Goal: Task Accomplishment & Management: Manage account settings

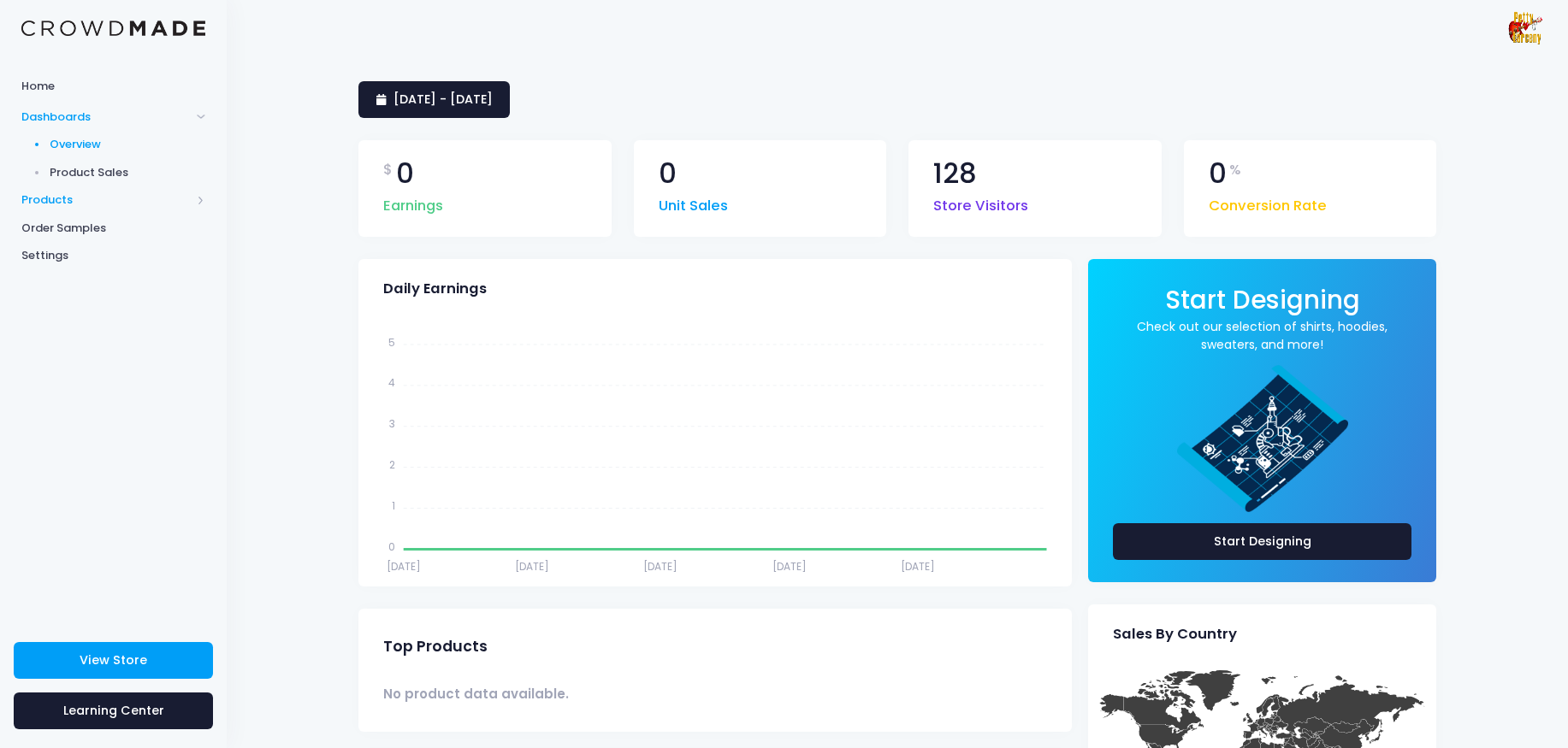
click at [59, 204] on span "Products" at bounding box center [106, 200] width 169 height 17
click at [109, 203] on span "Product Editor" at bounding box center [128, 200] width 156 height 17
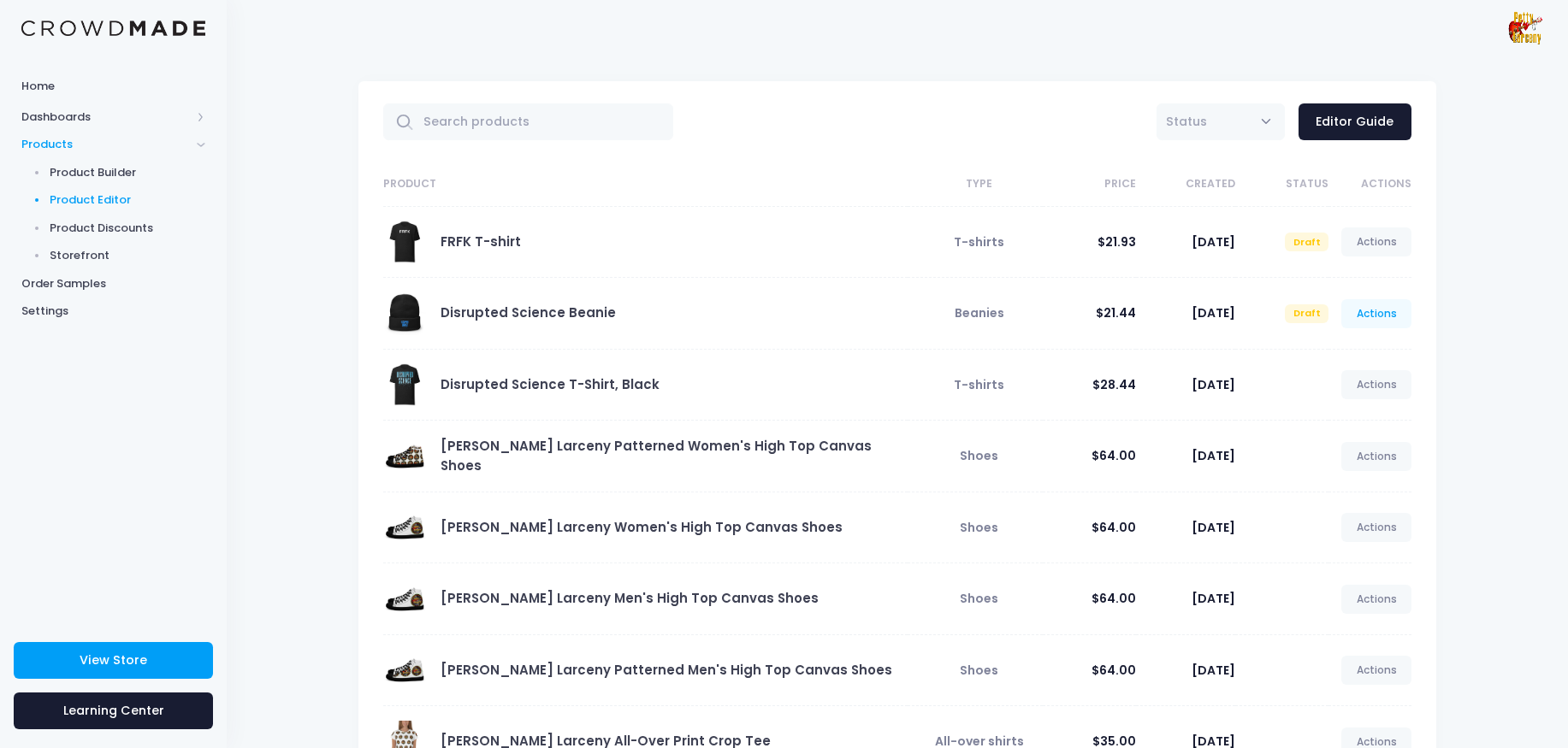
click at [1375, 323] on link "Actions" at bounding box center [1375, 314] width 70 height 30
click at [1341, 411] on link "Publish" at bounding box center [1358, 417] width 90 height 30
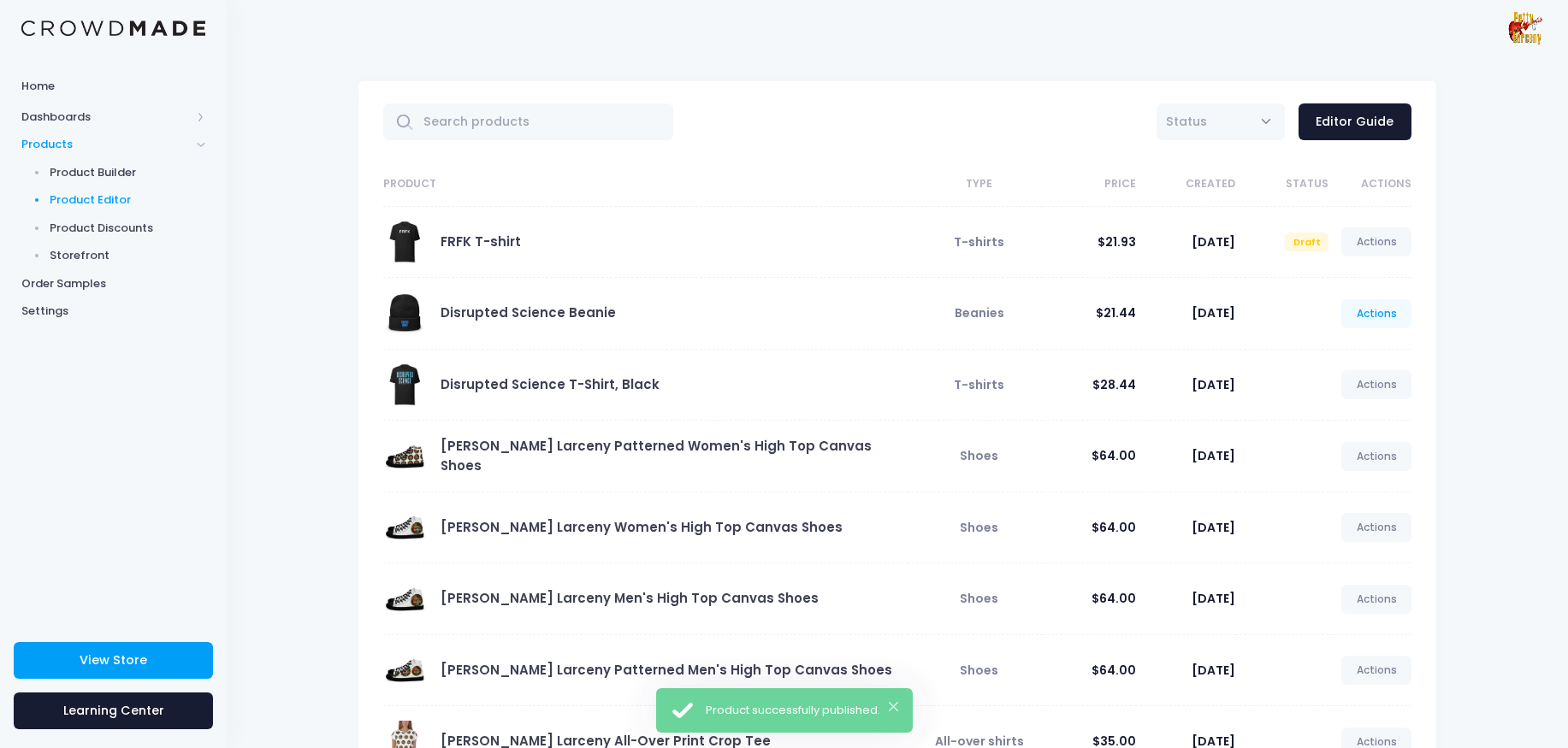
click at [1401, 314] on link "Actions" at bounding box center [1375, 314] width 70 height 30
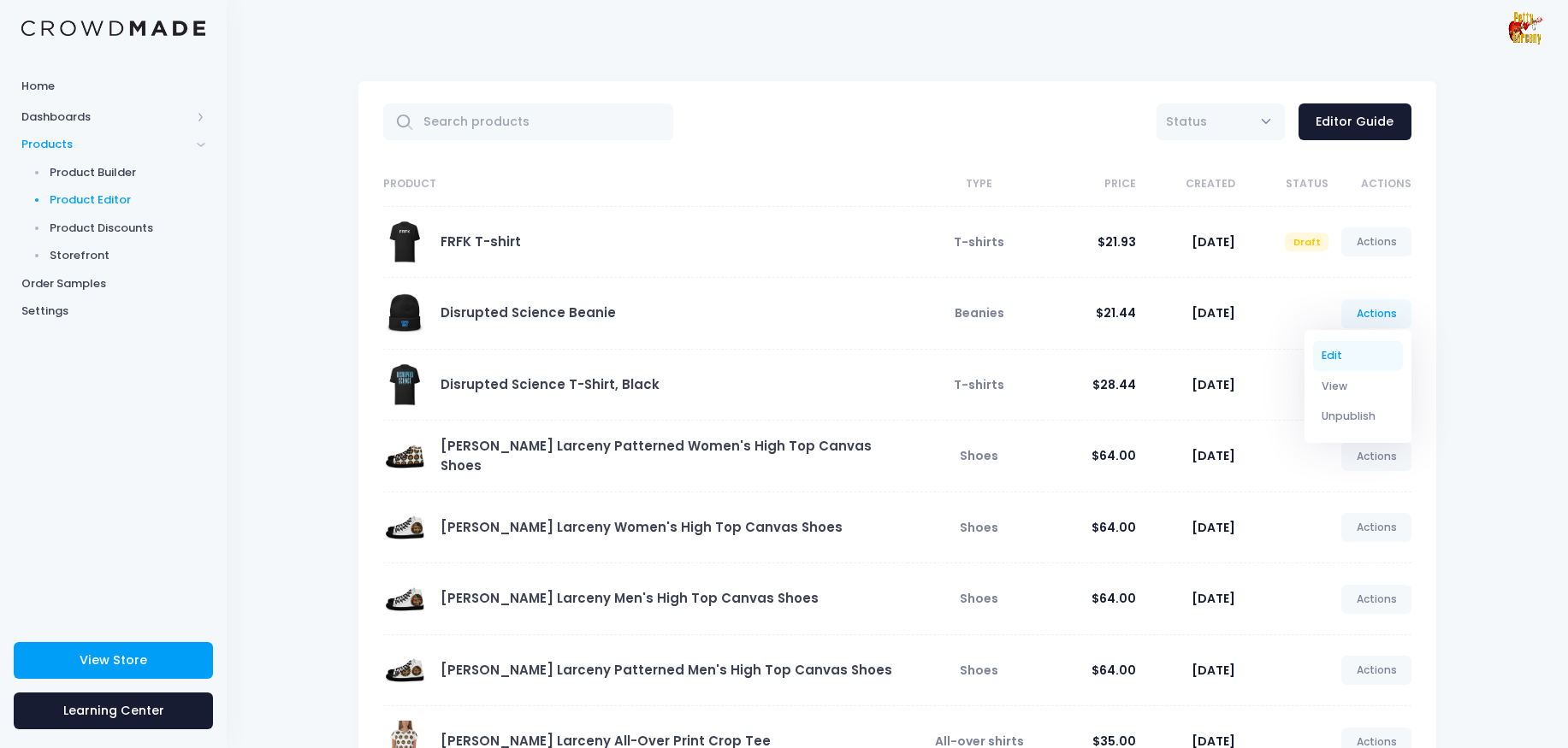
click at [1353, 352] on link "Edit" at bounding box center [1358, 356] width 90 height 30
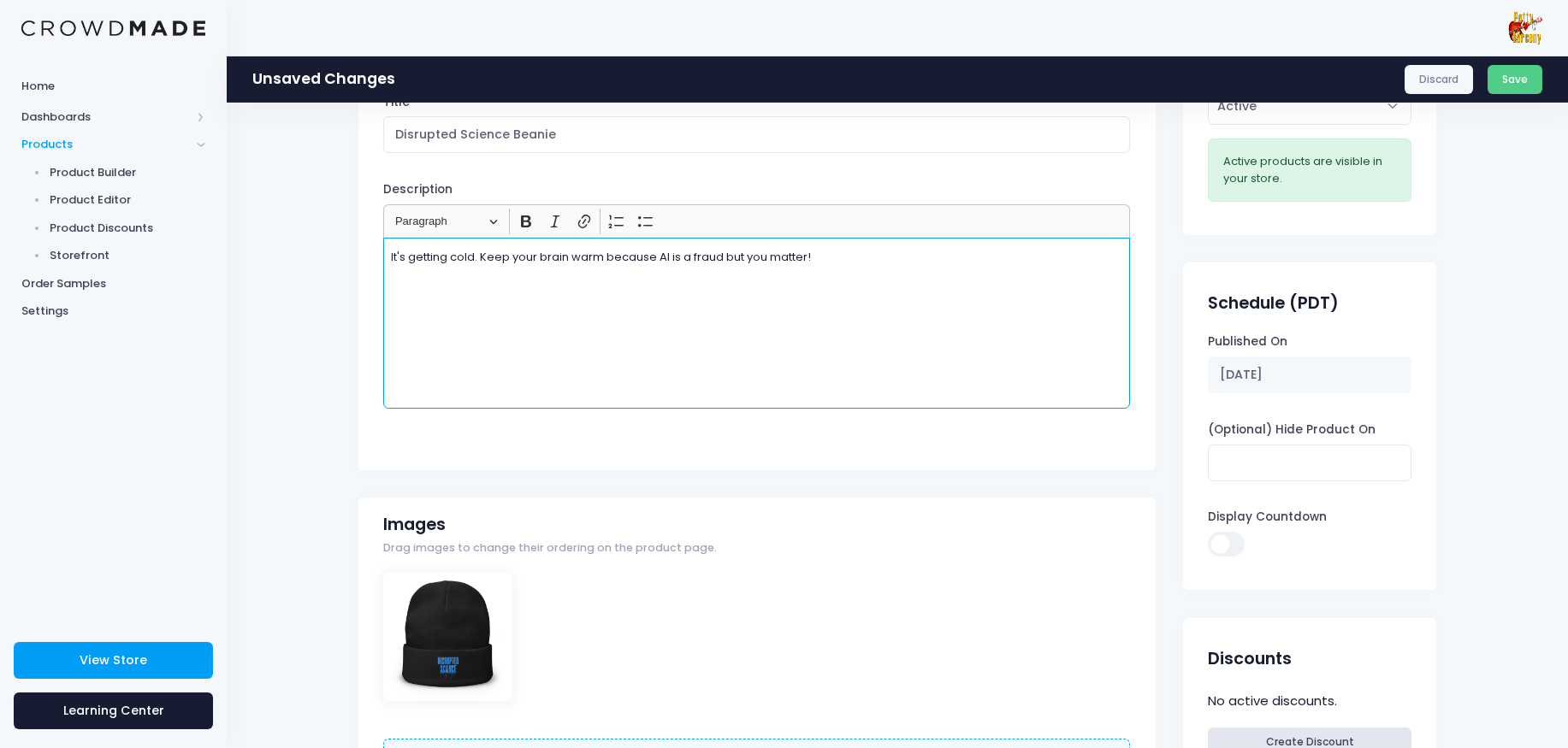
scroll to position [219, 0]
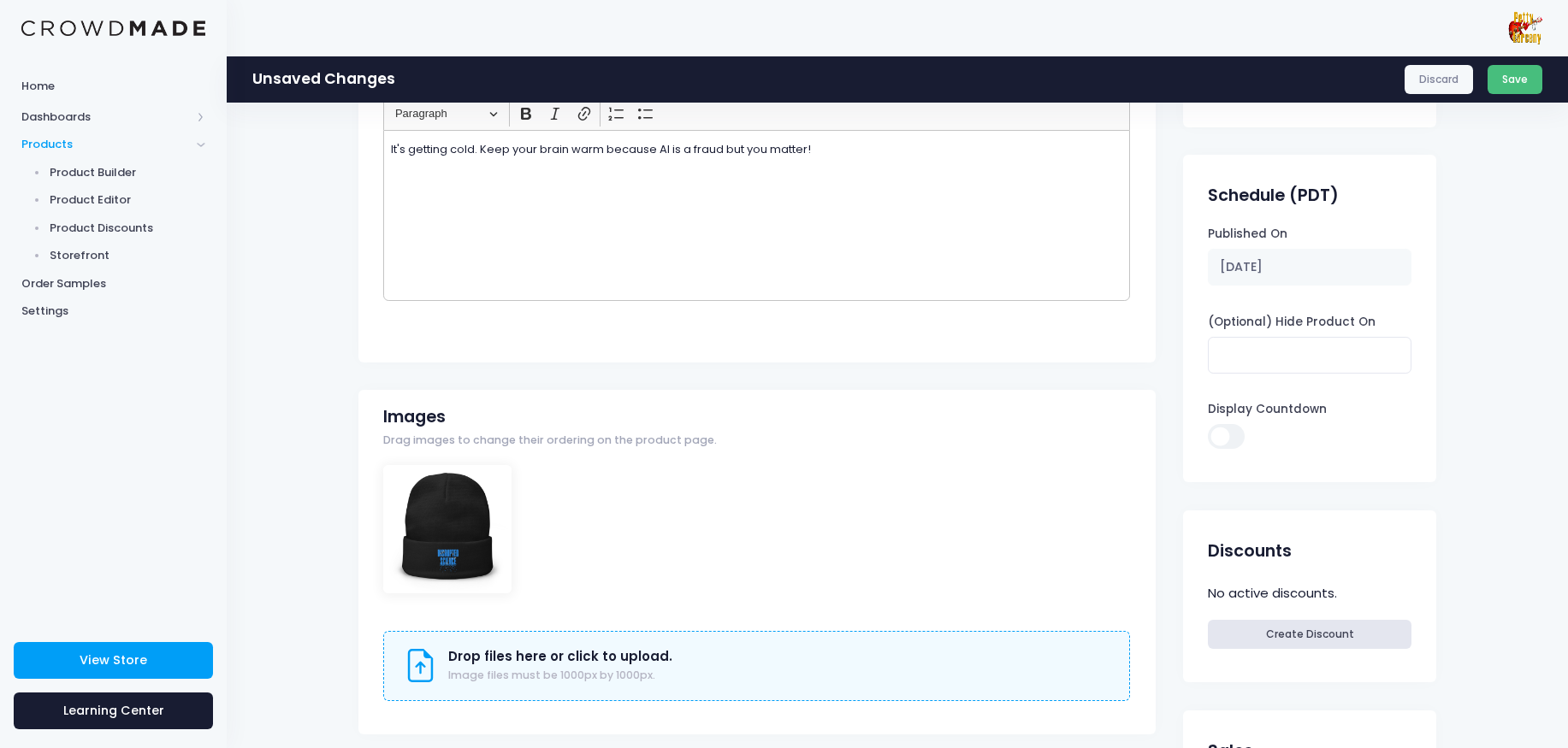
click at [1516, 81] on button "Save" at bounding box center [1515, 80] width 56 height 30
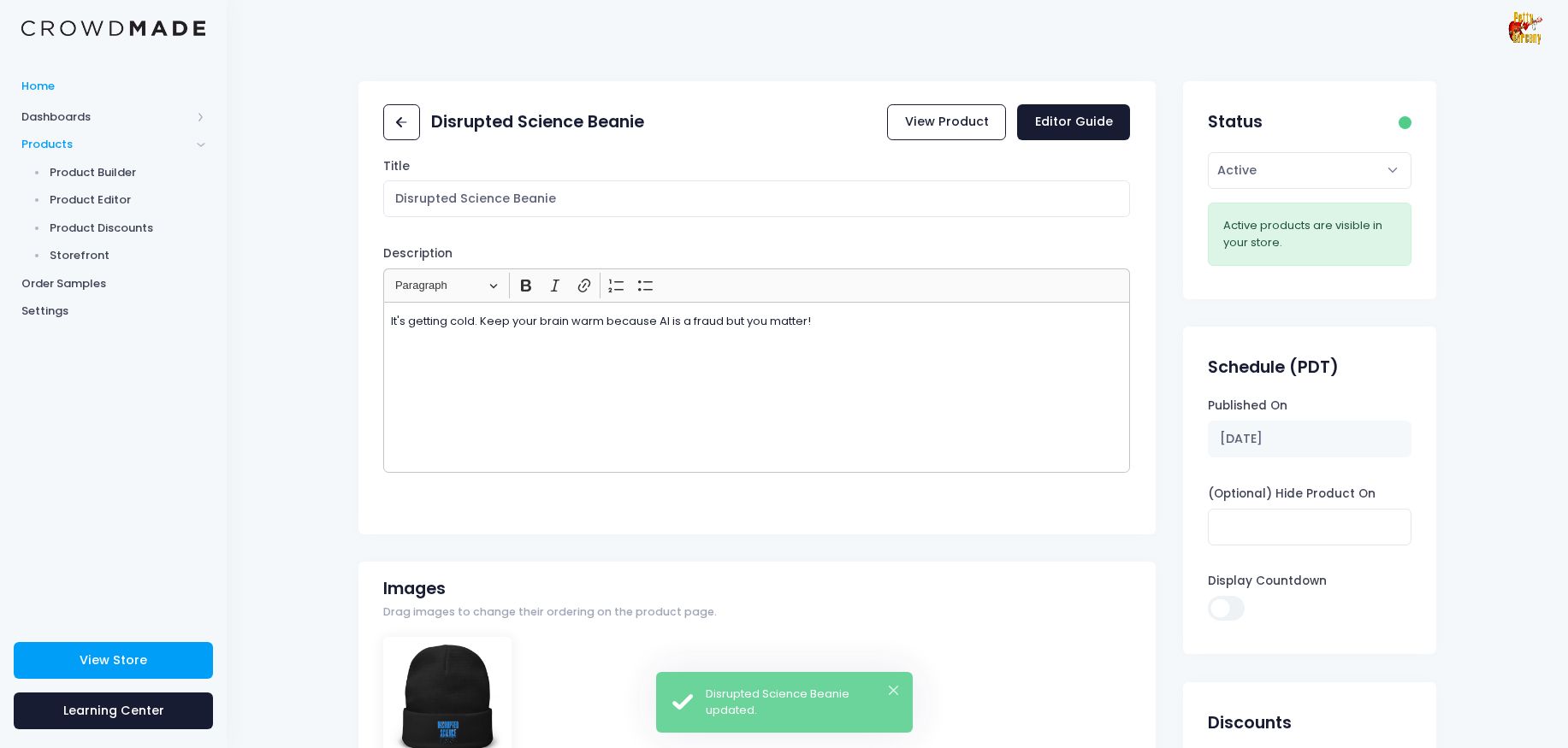
click at [55, 89] on span "Home" at bounding box center [114, 87] width 184 height 17
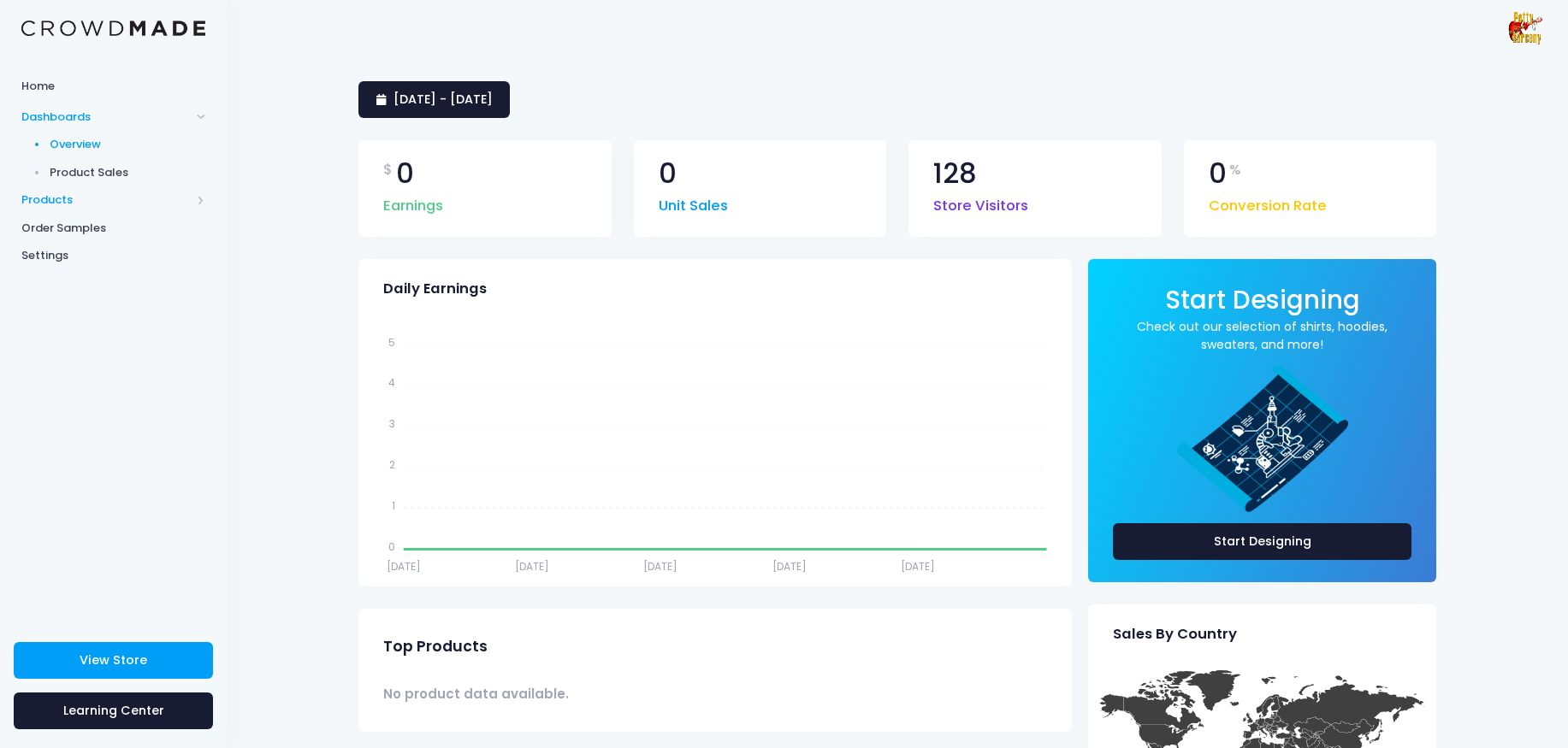
click at [63, 201] on span "Products" at bounding box center [106, 200] width 169 height 17
click at [100, 200] on span "Product Editor" at bounding box center [128, 200] width 156 height 17
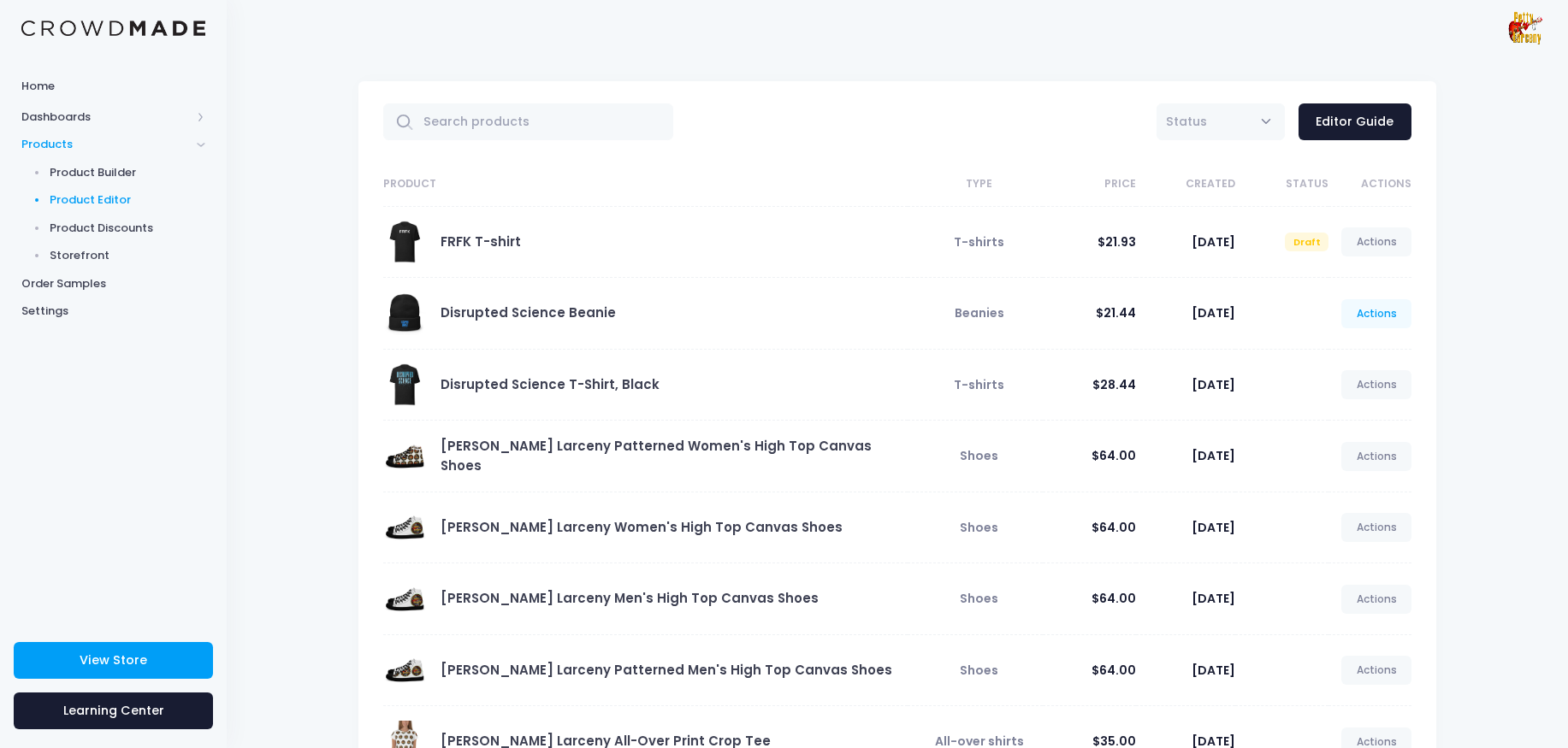
click at [1373, 318] on link "Actions" at bounding box center [1375, 314] width 70 height 30
drag, startPoint x: 1345, startPoint y: 354, endPoint x: 1332, endPoint y: 351, distance: 13.3
click at [1346, 354] on link "Edit" at bounding box center [1358, 356] width 90 height 30
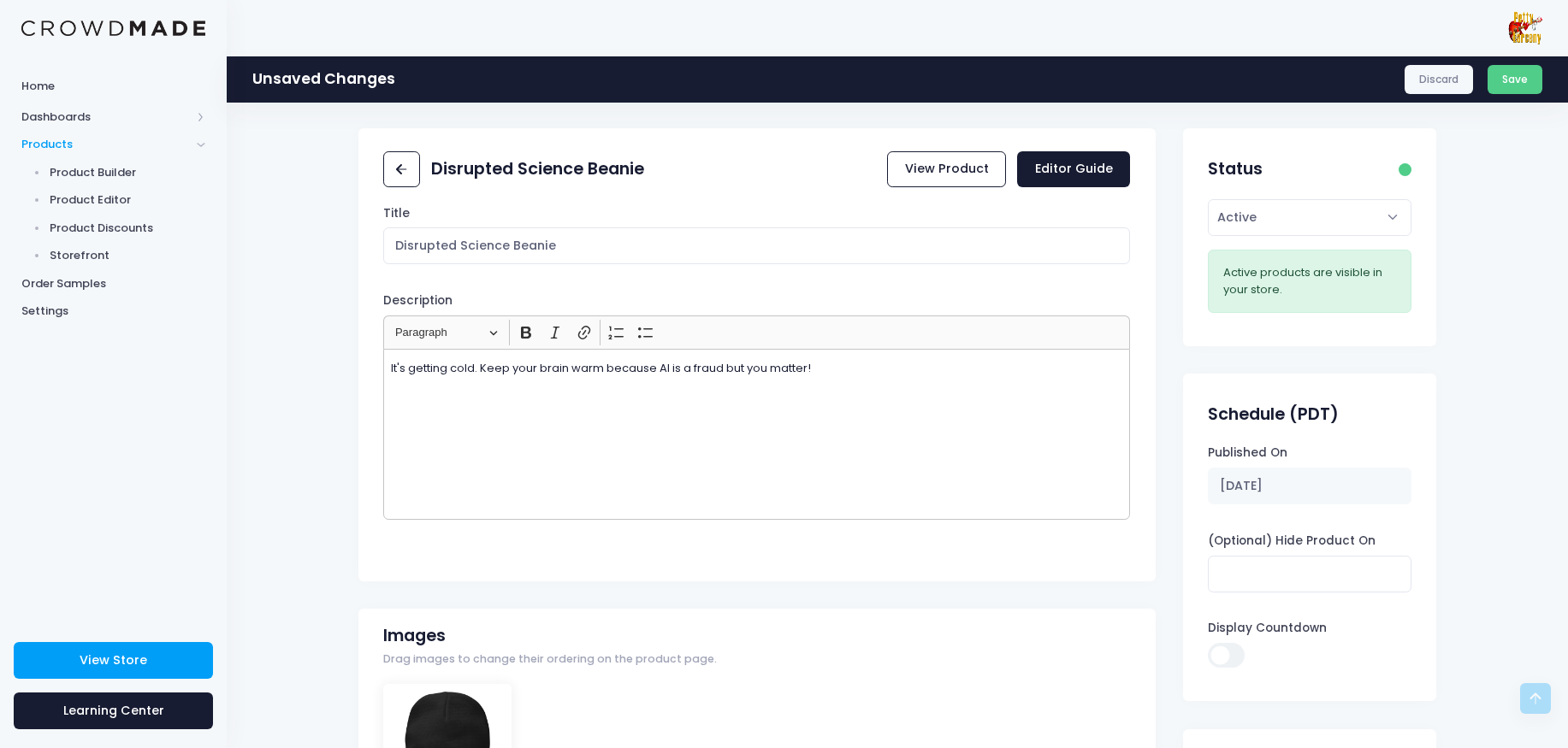
scroll to position [671, 0]
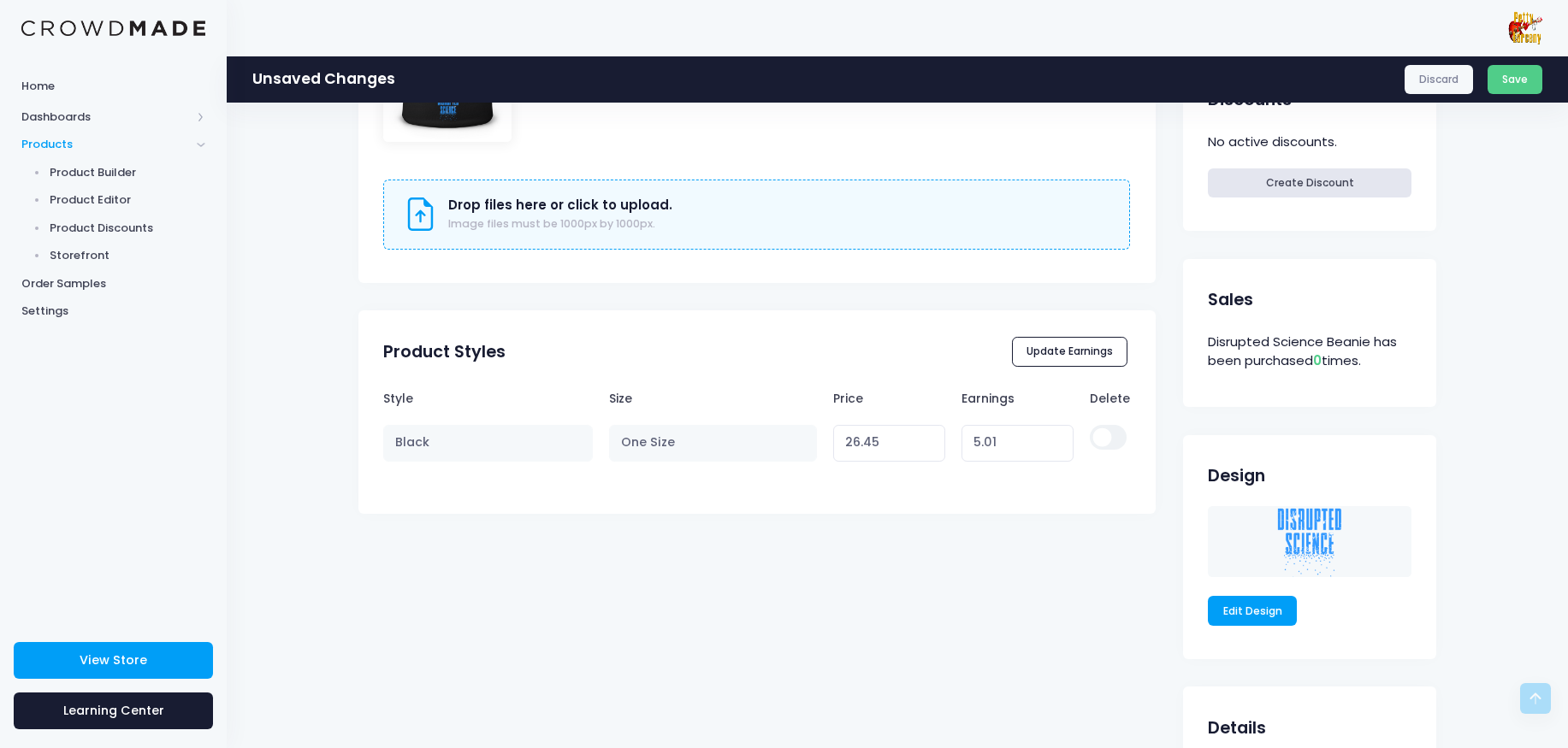
type input "5.0"
type input "26.44"
click at [1077, 360] on button "Update Earnings" at bounding box center [1070, 351] width 116 height 30
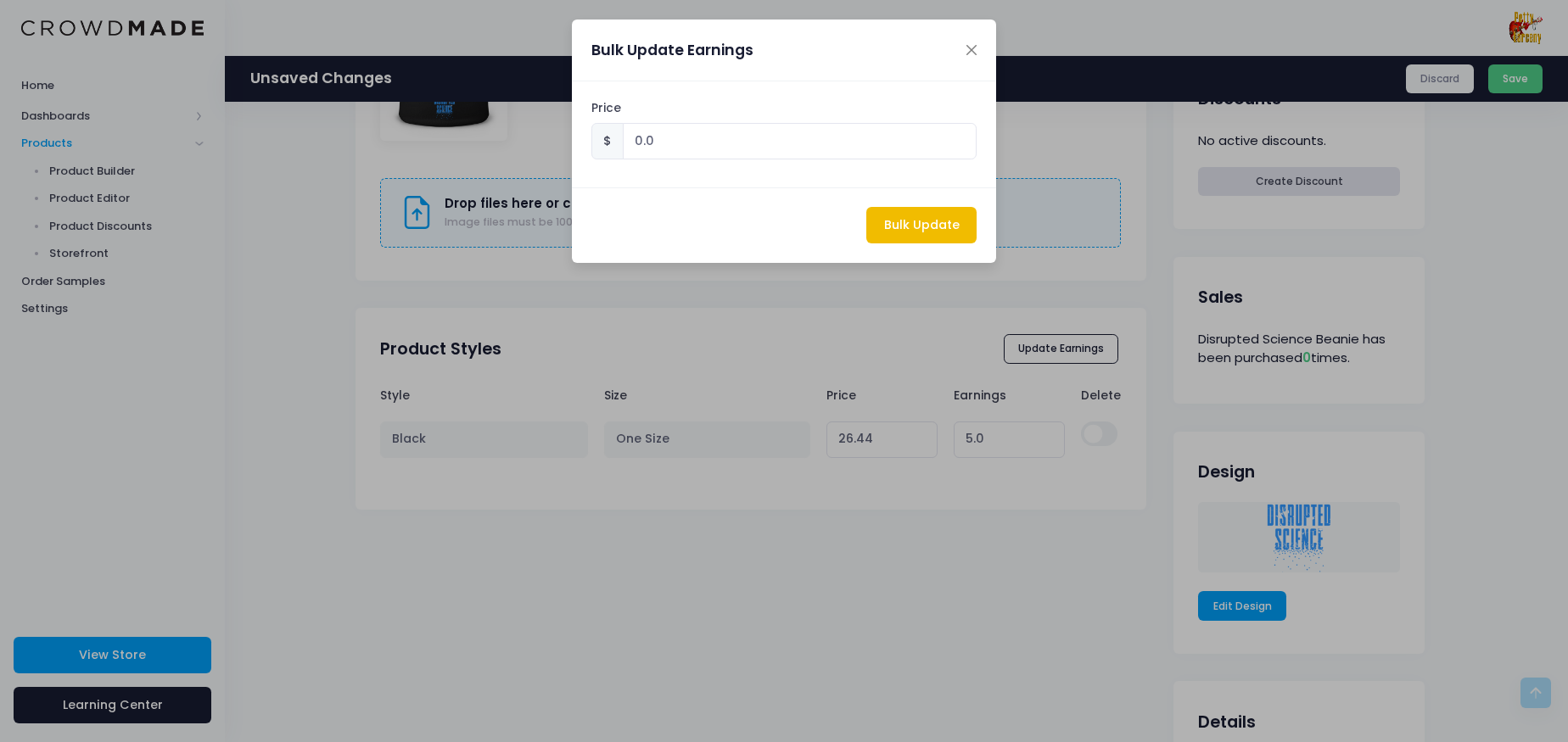
click at [909, 231] on button "Bulk Update" at bounding box center [921, 225] width 110 height 36
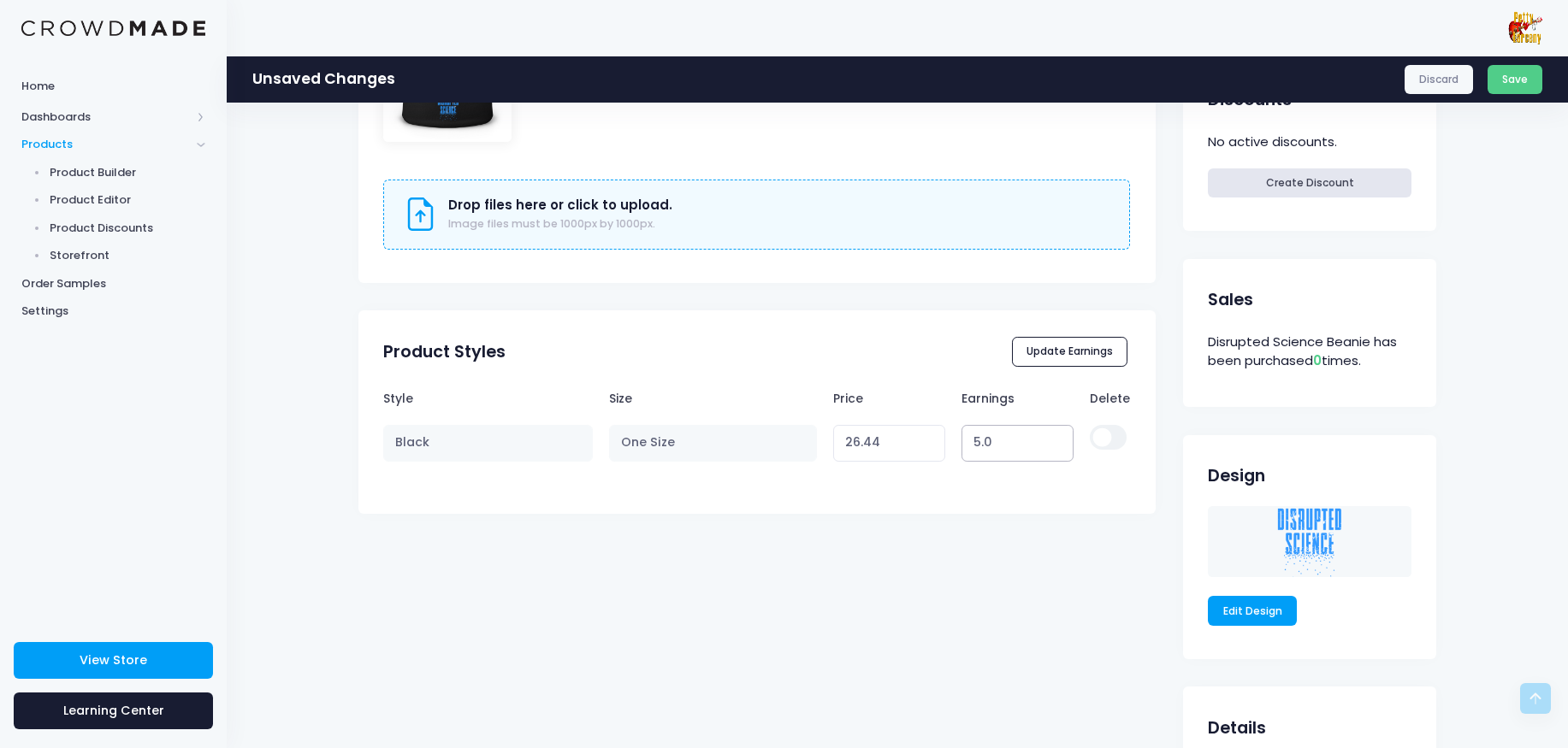
click at [981, 446] on input "5.0" at bounding box center [1017, 443] width 112 height 36
type input "3.0"
type input "24.44"
drag, startPoint x: 986, startPoint y: 447, endPoint x: 994, endPoint y: 446, distance: 8.1
click at [994, 446] on input "3.0" at bounding box center [1017, 443] width 112 height 36
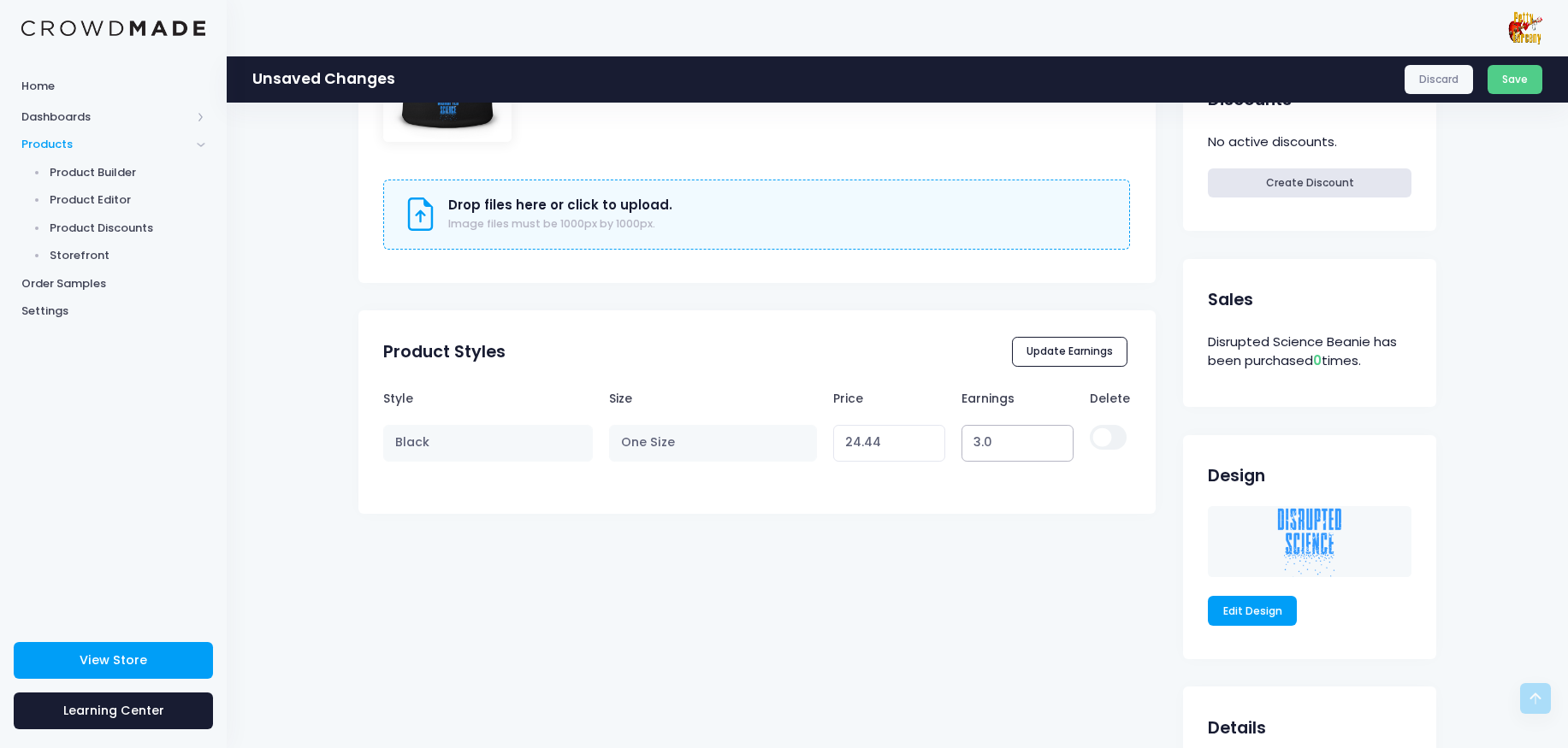
type input "3.5"
type input "24.94"
type input "3.5"
click at [1092, 349] on button "Update Earnings" at bounding box center [1070, 351] width 116 height 30
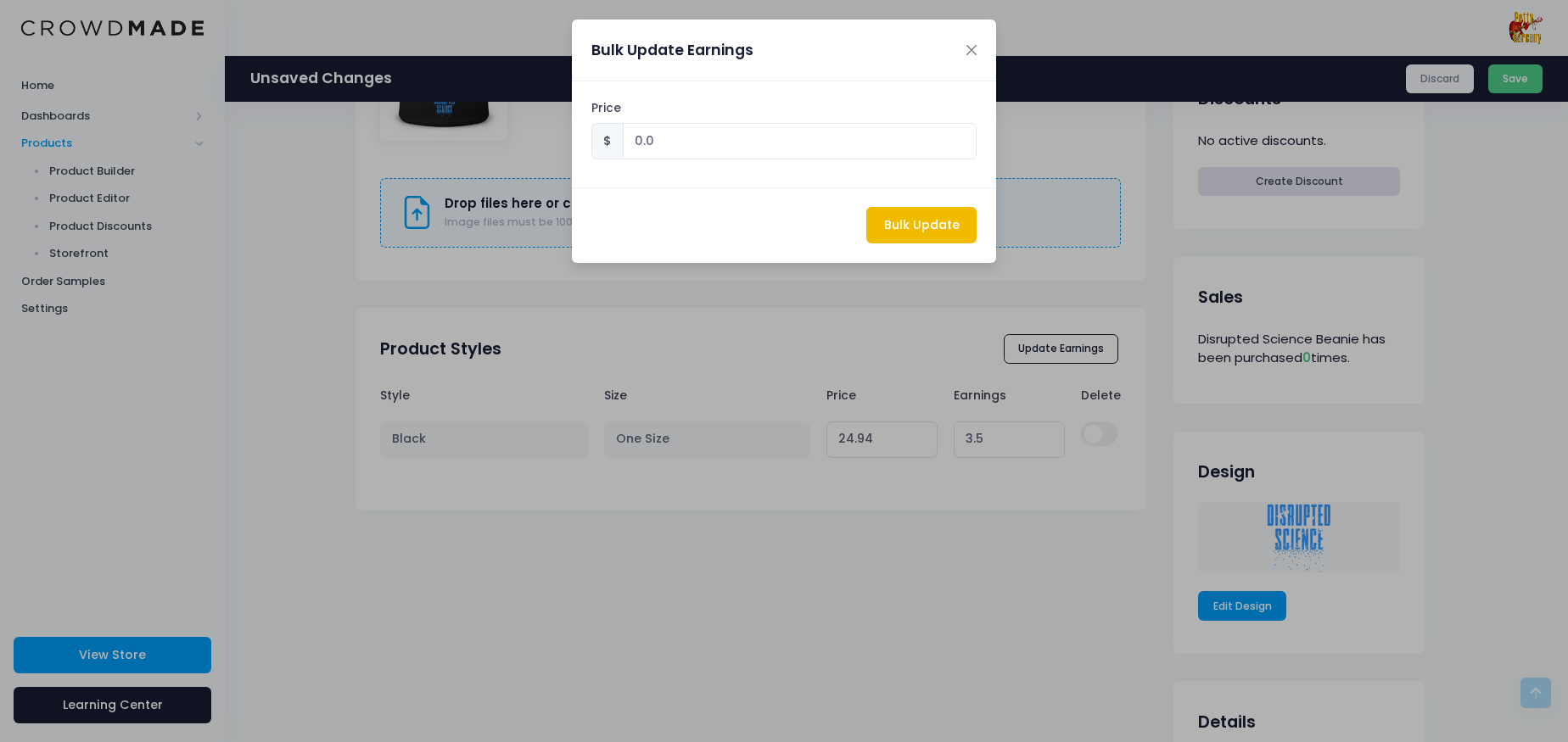
click at [939, 219] on button "Bulk Update" at bounding box center [921, 225] width 110 height 36
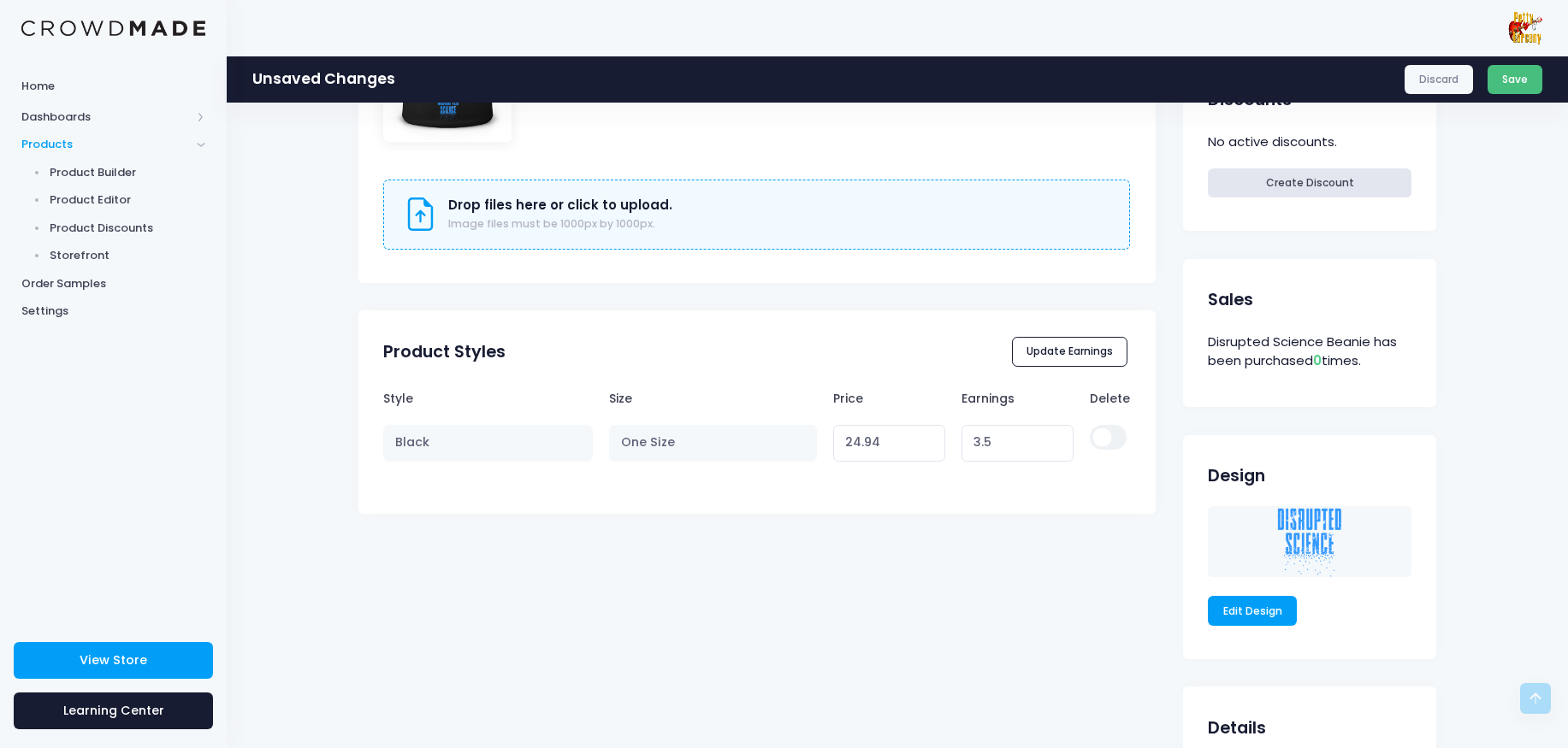
click at [1512, 74] on button "Save" at bounding box center [1515, 80] width 56 height 30
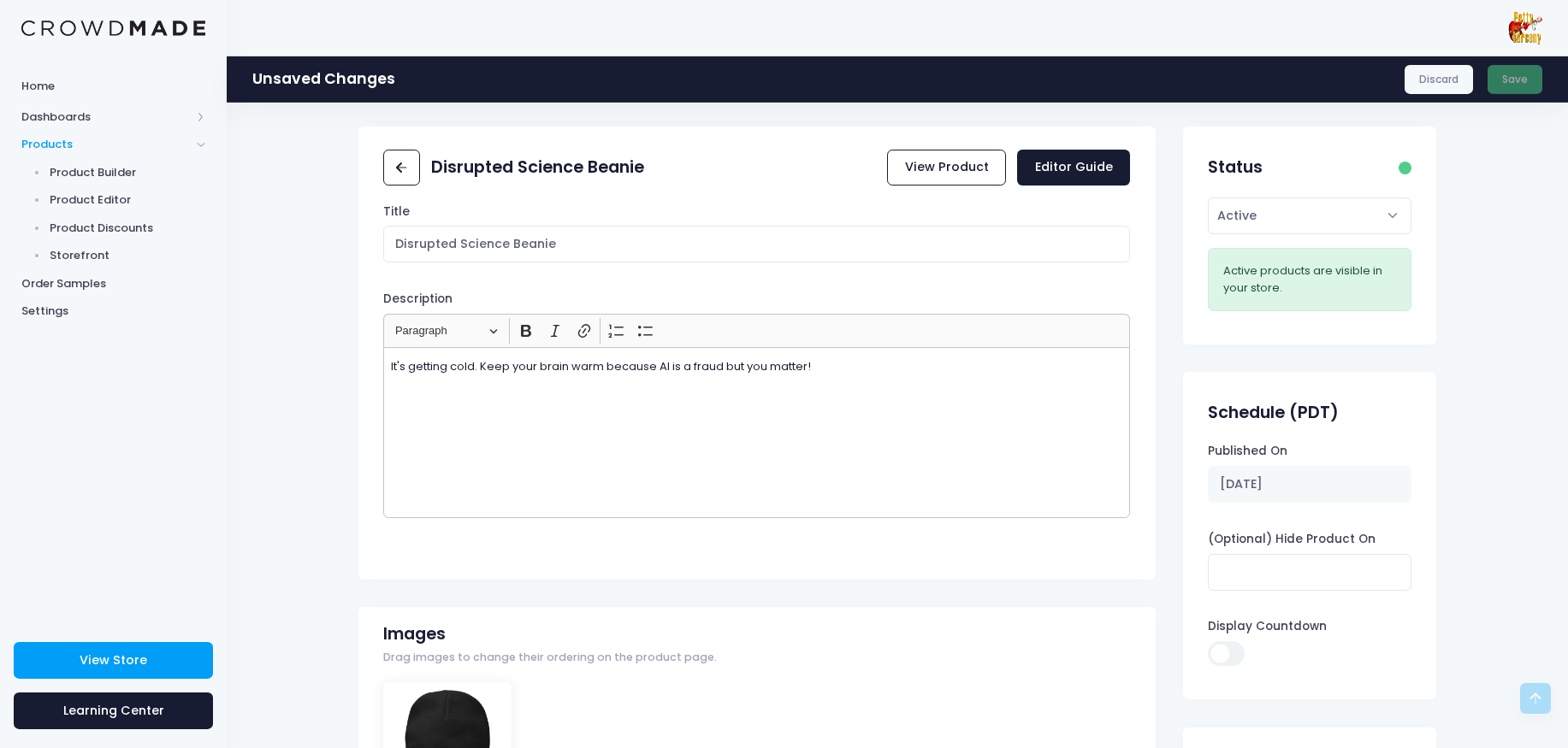
scroll to position [0, 0]
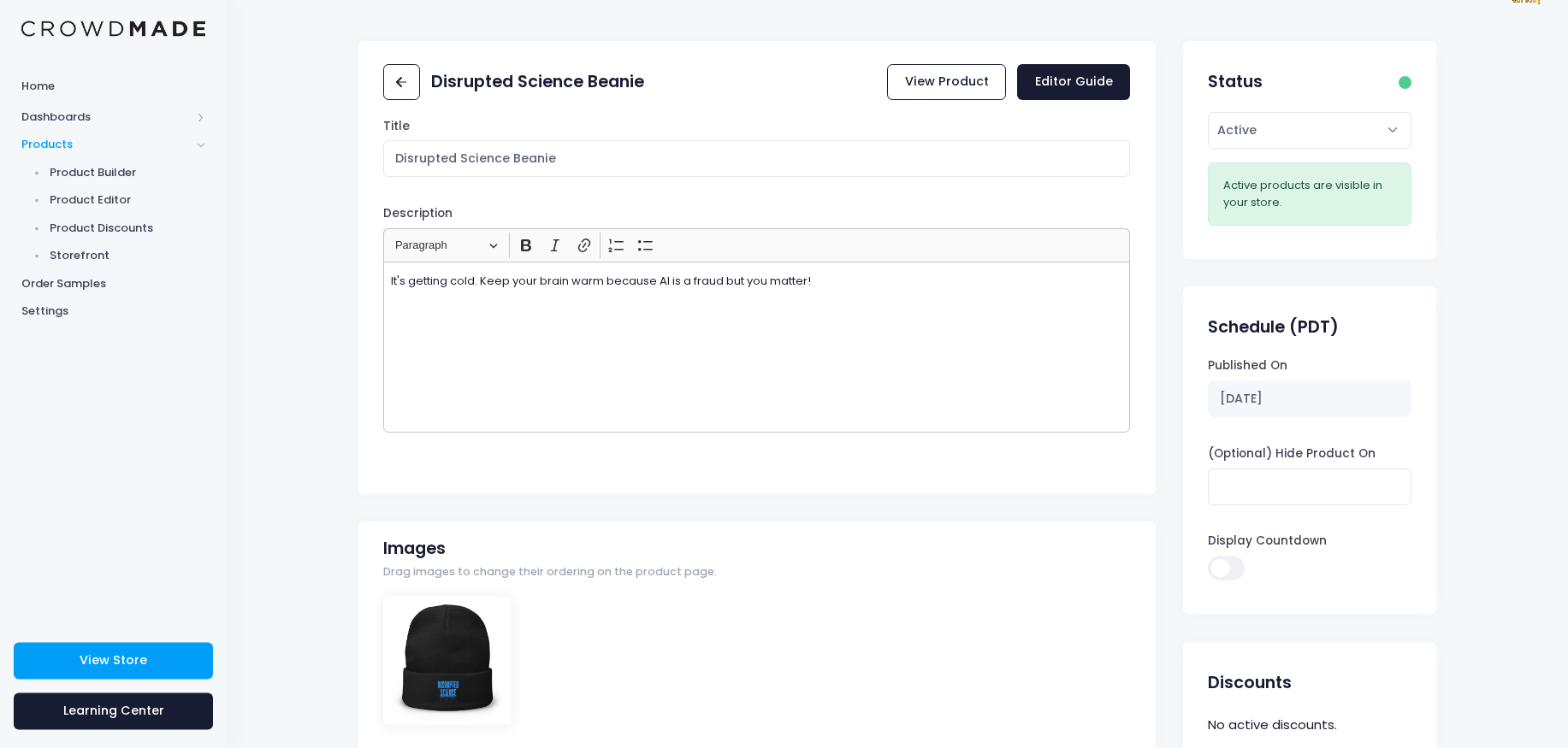
scroll to position [41, 0]
